Goal: Navigation & Orientation: Find specific page/section

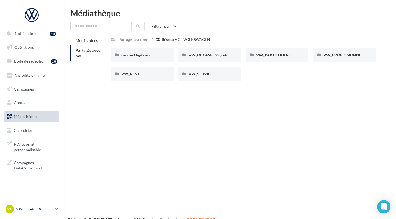
click at [46, 205] on div "VC VW CHARLEVILLE vw-char-bec" at bounding box center [29, 209] width 47 height 8
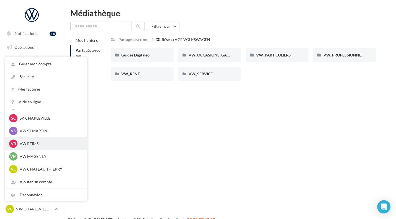
scroll to position [37, 0]
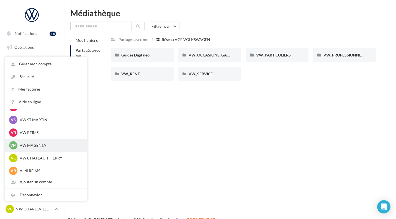
click at [39, 144] on p "VW MAGENTA" at bounding box center [50, 145] width 61 height 6
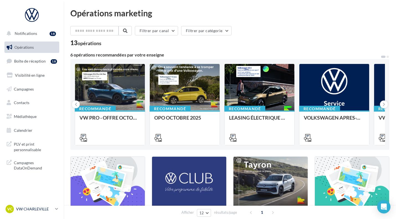
click at [44, 212] on div "VC VW CHARLEVILLE vw-char-bec" at bounding box center [29, 209] width 47 height 8
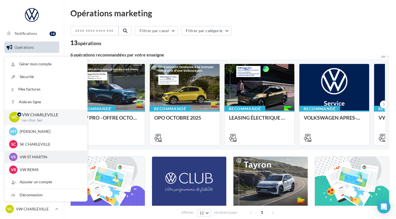
click at [41, 155] on p "VW ST MARTIN" at bounding box center [50, 157] width 61 height 6
